Goal: Task Accomplishment & Management: Manage account settings

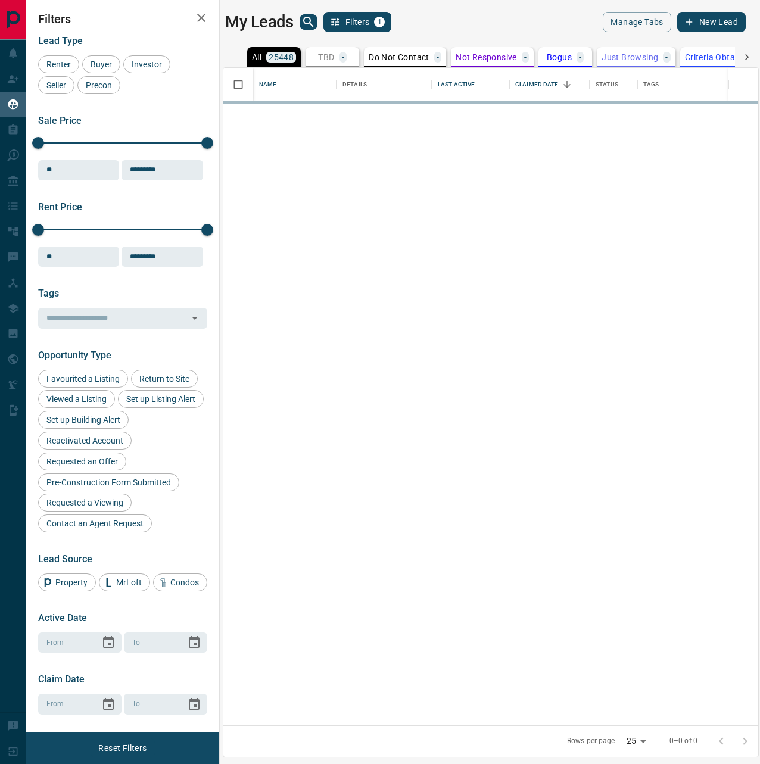
scroll to position [648, 526]
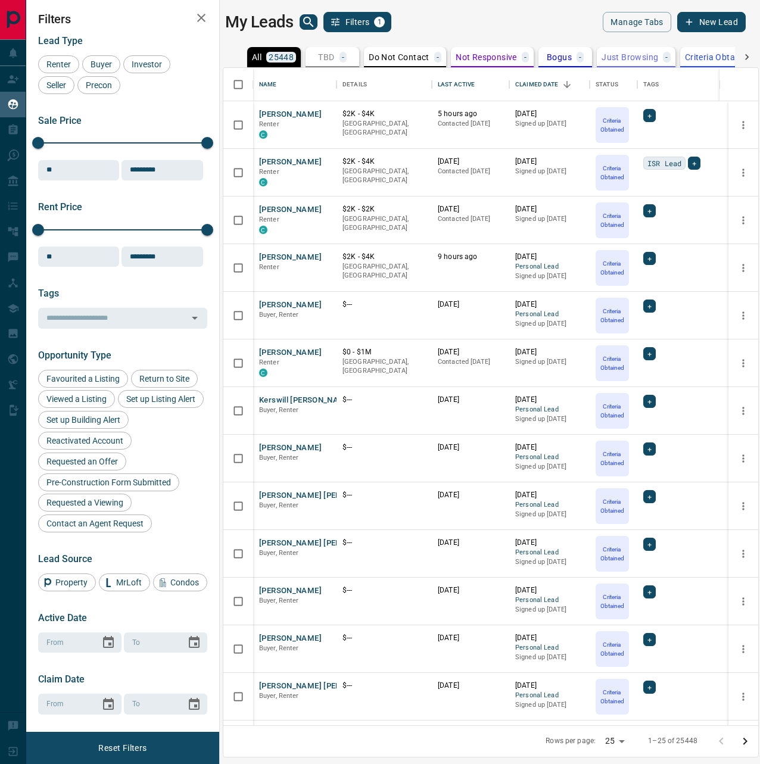
click at [744, 57] on icon at bounding box center [746, 57] width 12 height 12
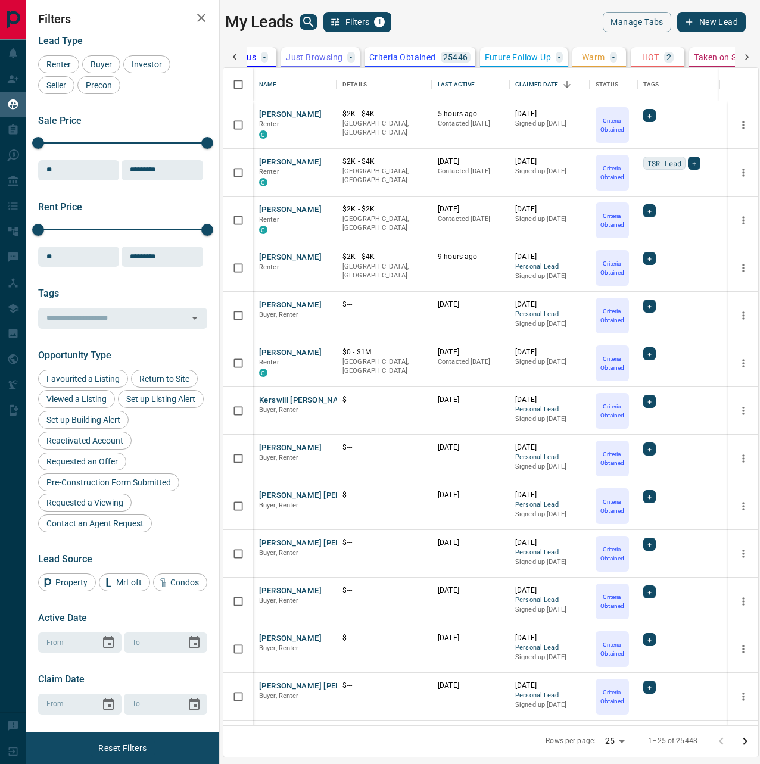
scroll to position [0, 404]
click at [564, 54] on p "HOT" at bounding box center [561, 57] width 17 height 8
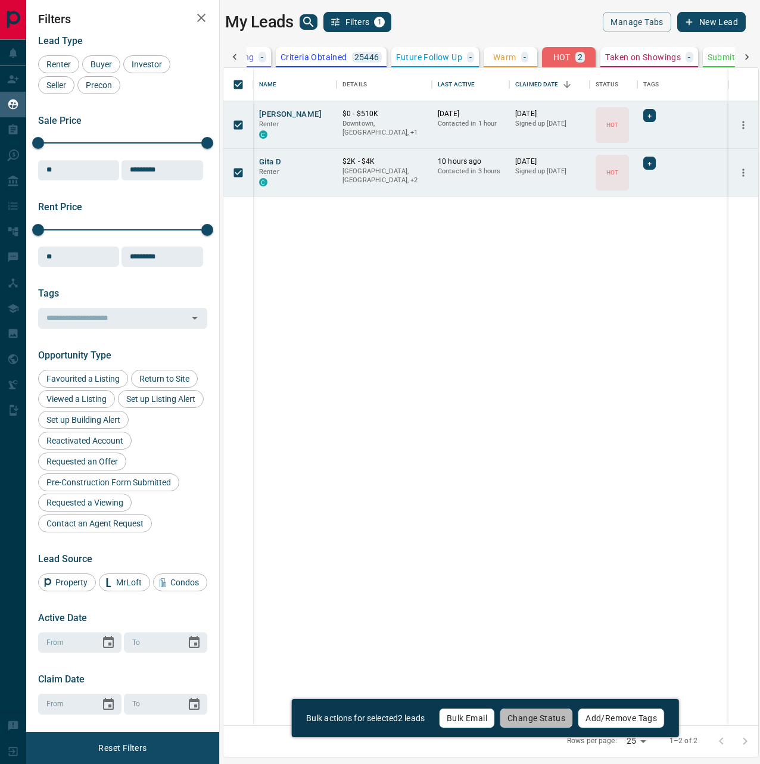
click at [548, 711] on button "Change Status" at bounding box center [535, 718] width 73 height 20
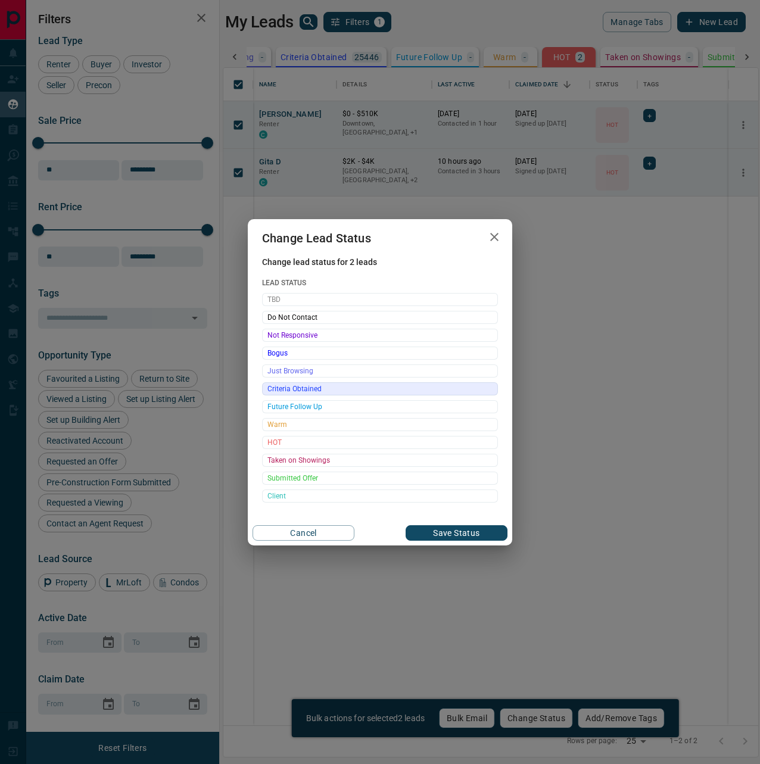
click at [310, 388] on span "Criteria Obtained" at bounding box center [379, 389] width 225 height 12
drag, startPoint x: 443, startPoint y: 535, endPoint x: 633, endPoint y: 517, distance: 191.3
click at [443, 535] on button "Save Status" at bounding box center [456, 532] width 102 height 15
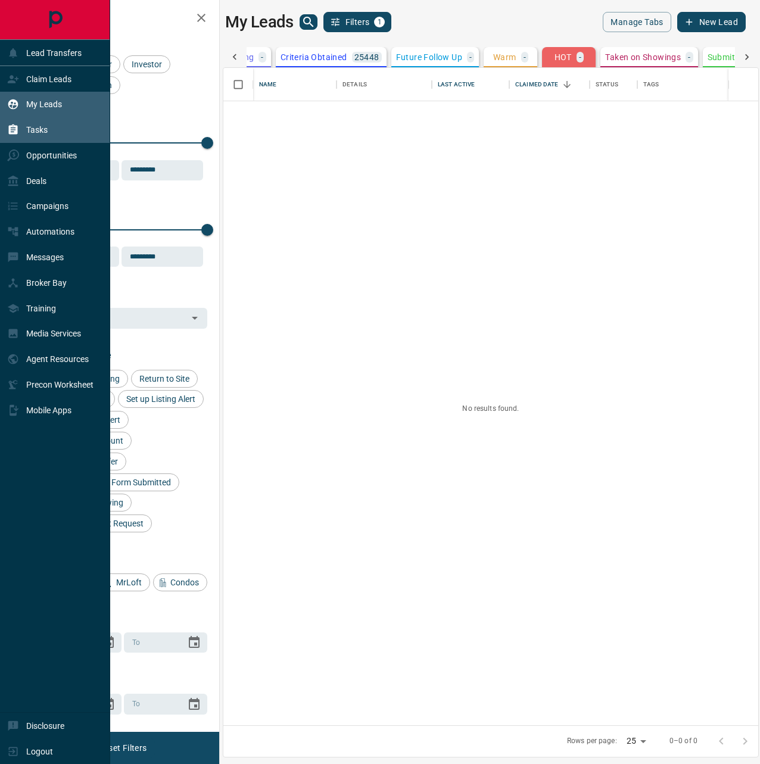
click at [18, 128] on icon at bounding box center [13, 130] width 12 height 12
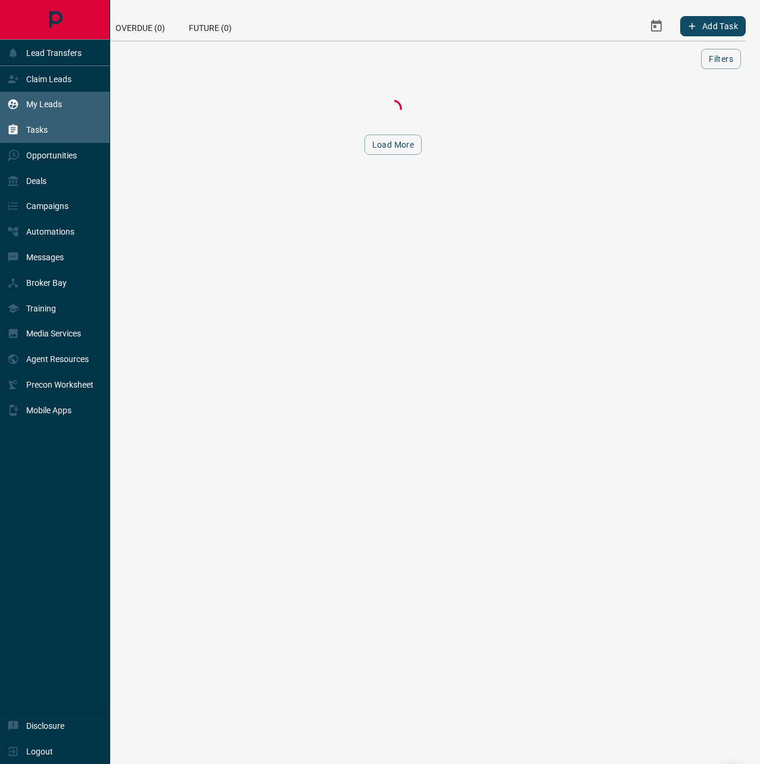
click at [55, 108] on p "My Leads" at bounding box center [44, 104] width 36 height 10
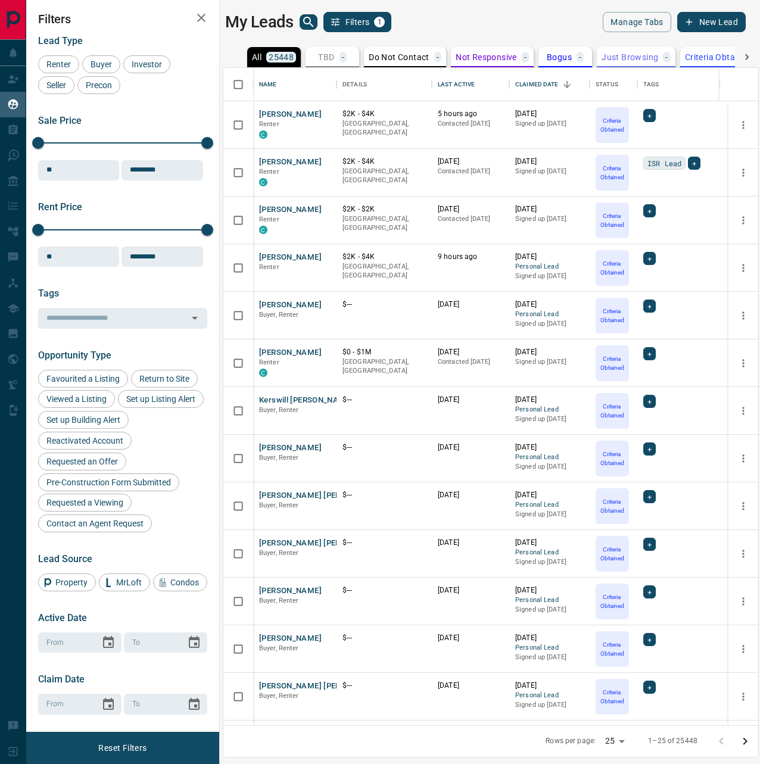
scroll to position [648, 526]
click at [305, 21] on icon "search button" at bounding box center [308, 22] width 14 height 14
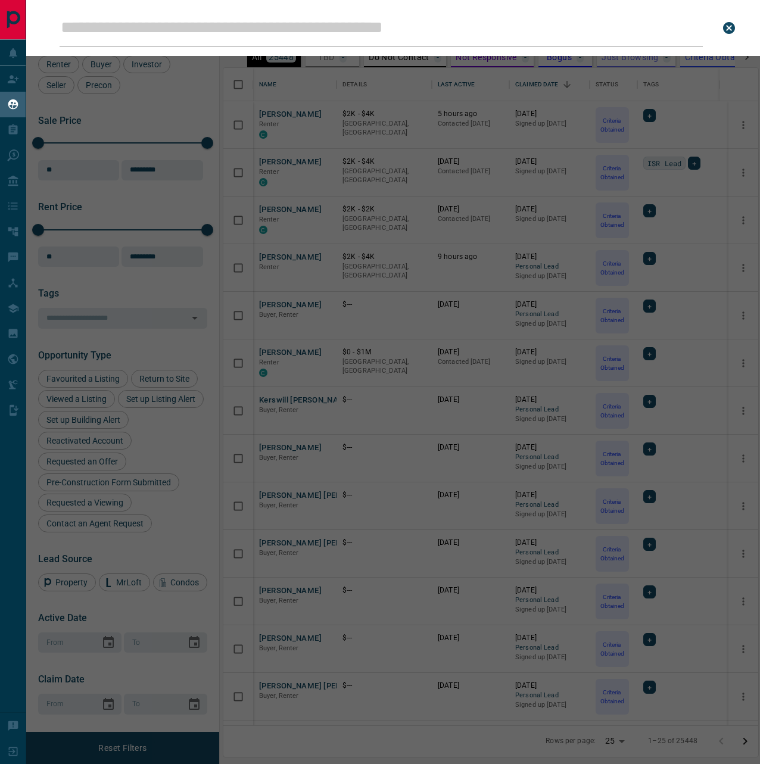
type input "**********"
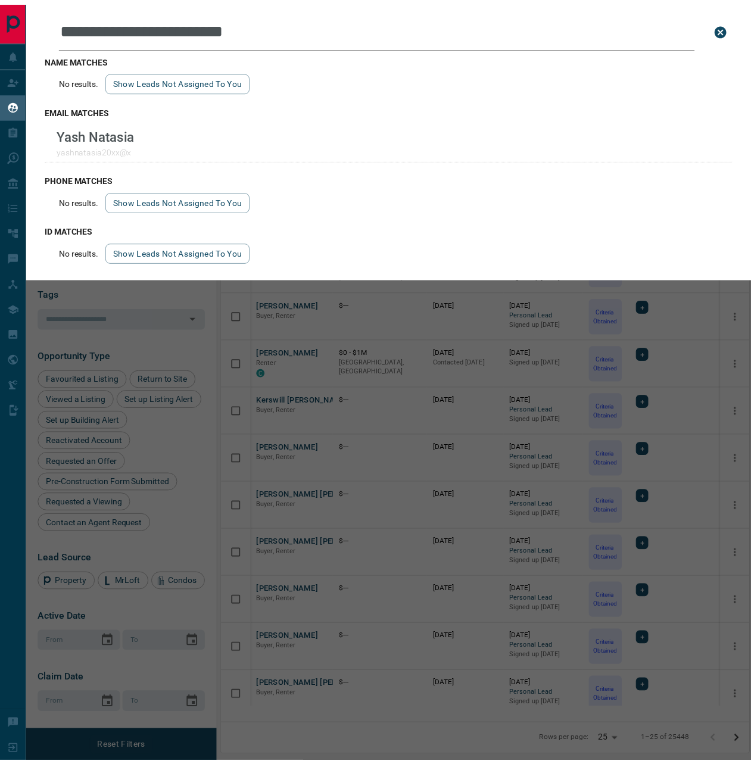
scroll to position [10, 10]
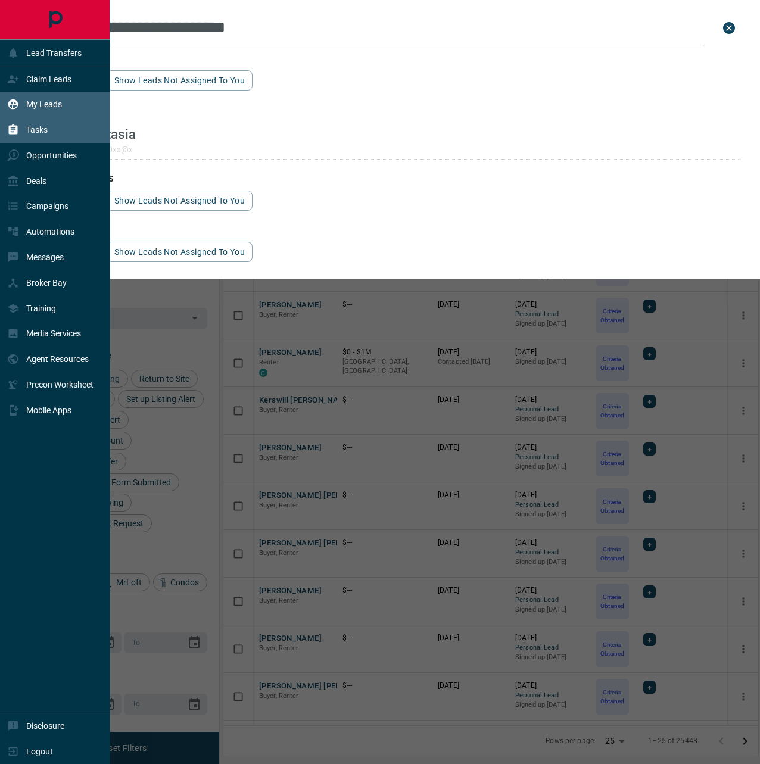
click at [45, 130] on p "Tasks" at bounding box center [36, 130] width 21 height 10
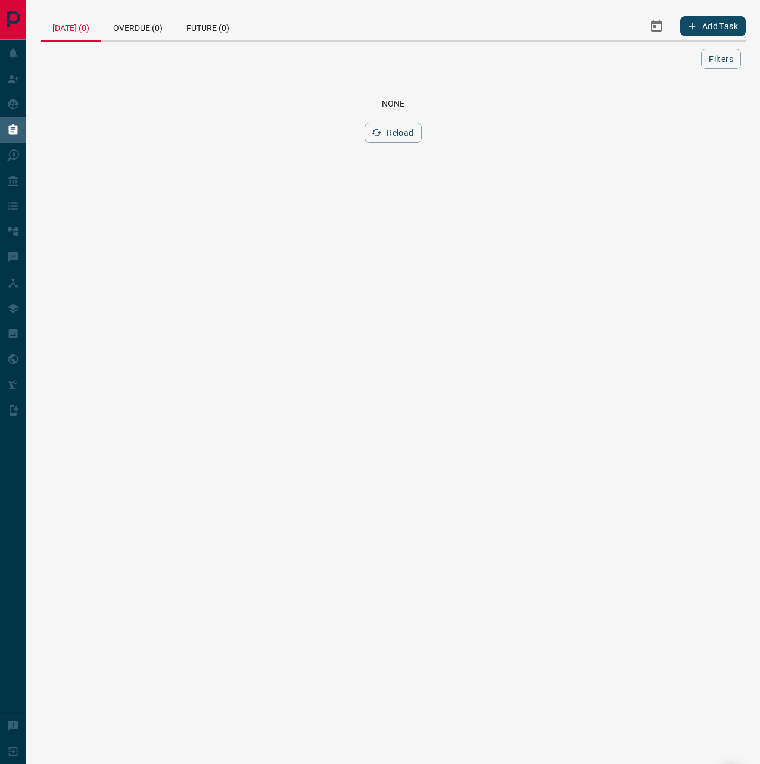
click at [404, 131] on button "Reload" at bounding box center [392, 133] width 57 height 20
click at [215, 29] on div "Future (0)" at bounding box center [207, 26] width 67 height 29
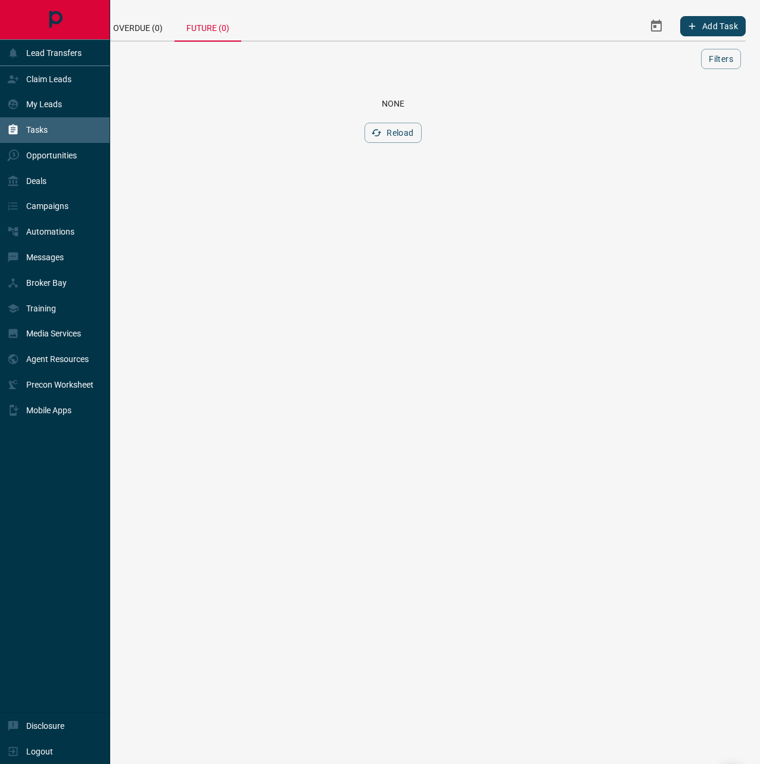
drag, startPoint x: 40, startPoint y: 148, endPoint x: 57, endPoint y: 139, distance: 18.9
click at [39, 148] on div "Opportunities" at bounding box center [42, 156] width 70 height 20
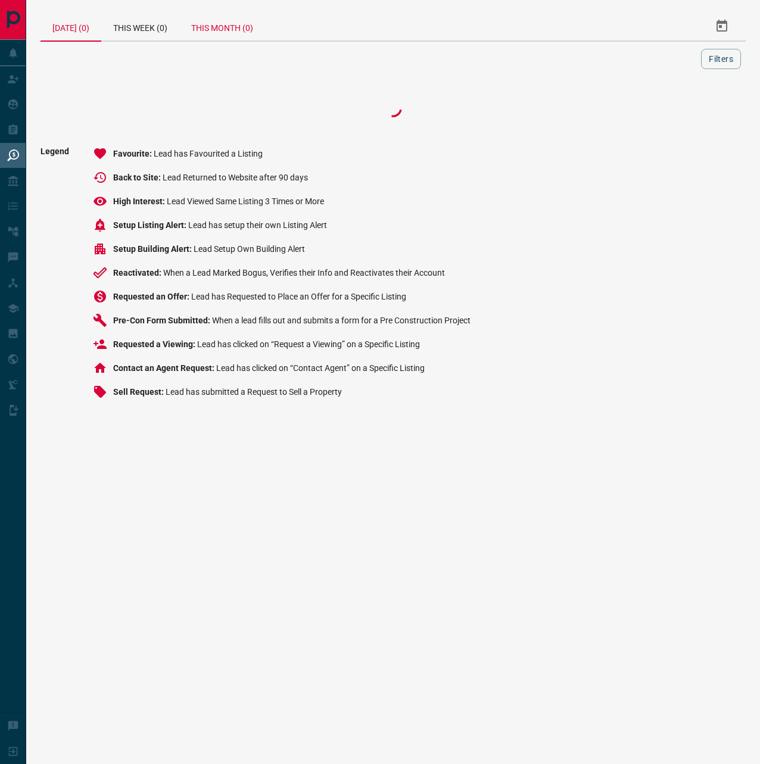
click at [233, 20] on div "This Month (0)" at bounding box center [222, 26] width 86 height 29
click at [724, 64] on button "Filters" at bounding box center [721, 59] width 40 height 20
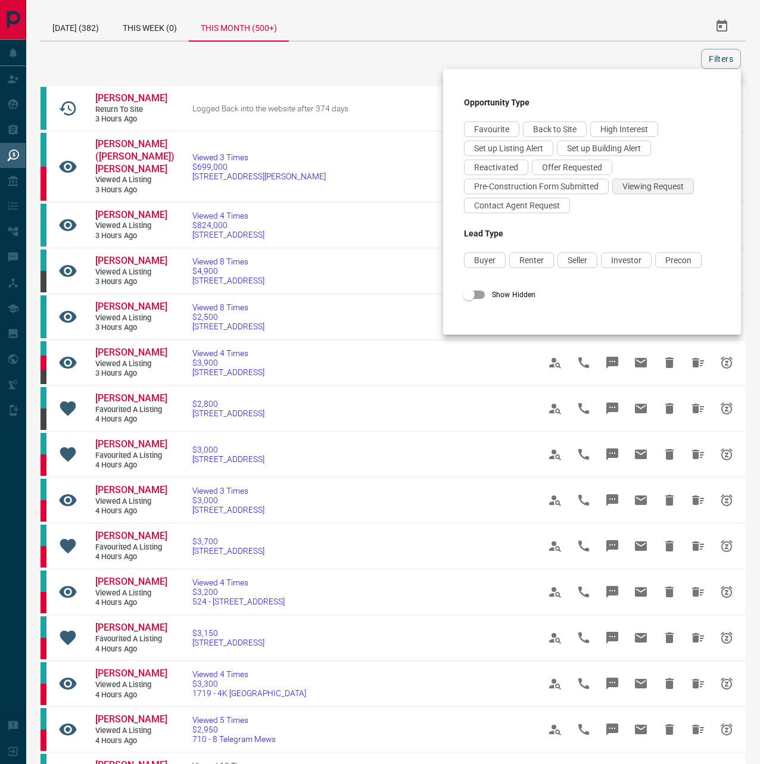
click at [666, 182] on span "Viewing Request" at bounding box center [652, 187] width 61 height 10
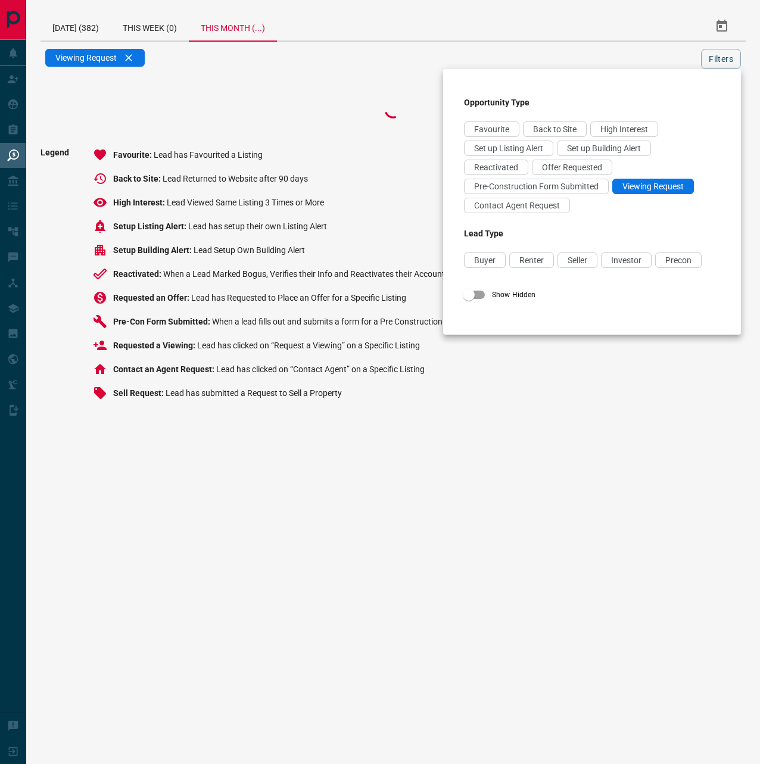
drag, startPoint x: 558, startPoint y: 198, endPoint x: 568, endPoint y: 176, distance: 24.2
click at [557, 198] on div "Contact Agent Request" at bounding box center [517, 205] width 106 height 15
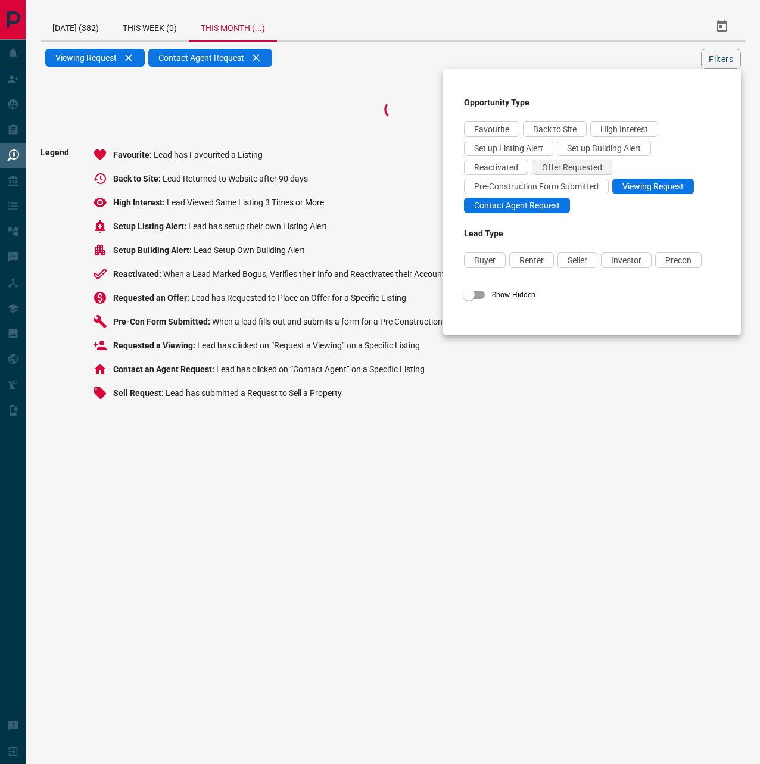
click at [569, 171] on span "Offer Requested" at bounding box center [572, 168] width 60 height 10
click at [735, 51] on div at bounding box center [380, 382] width 760 height 764
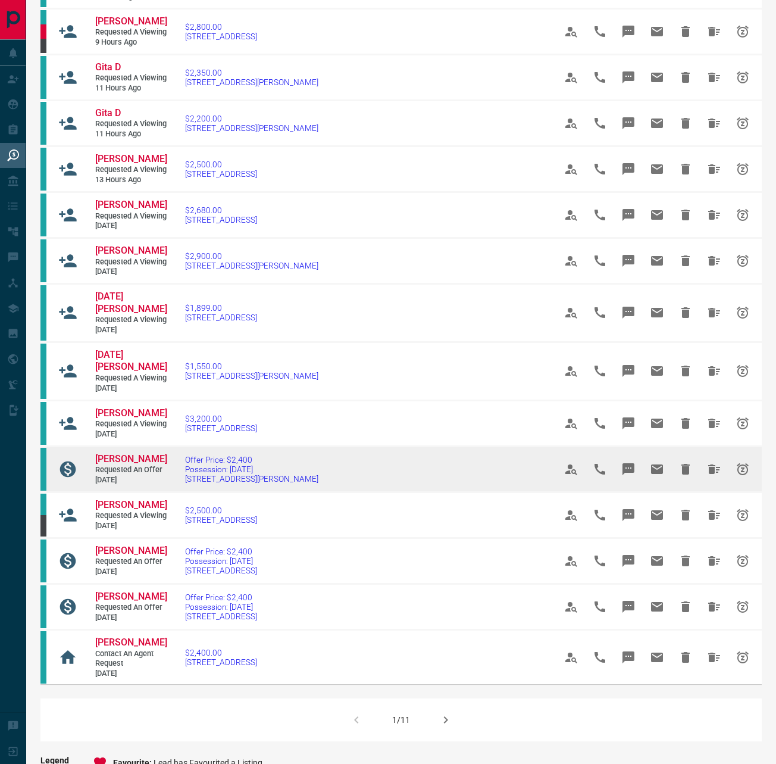
scroll to position [488, 0]
